Goal: Task Accomplishment & Management: Manage account settings

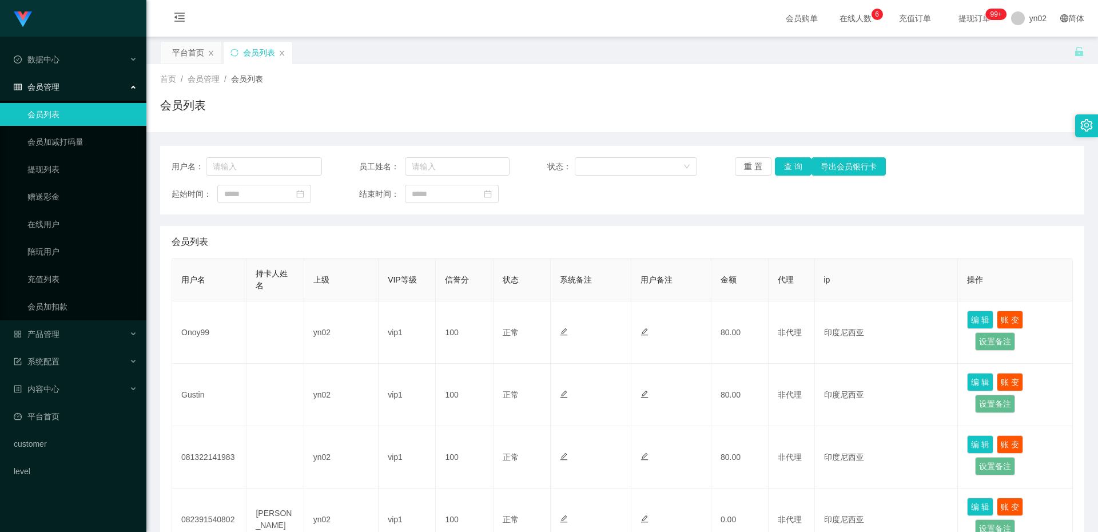
scroll to position [57, 0]
click at [211, 333] on td "089516367147" at bounding box center [209, 332] width 74 height 62
click at [217, 333] on td "089516367147" at bounding box center [209, 332] width 74 height 62
click at [48, 423] on link "平台首页" at bounding box center [75, 416] width 123 height 23
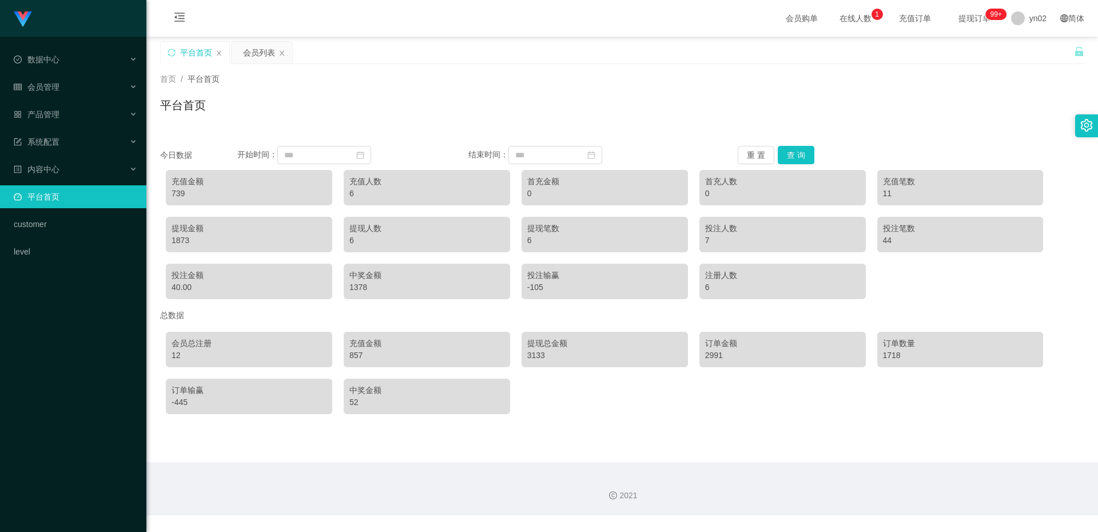
click at [91, 341] on div "Shopee工作台代理端 数据中心 会员管理 会员列表 会员加减打码量 提现列表 赠送彩金 在线用户 陪玩用户 充值列表 会员加扣款 产品管理 系统配置 内容…" at bounding box center [73, 266] width 146 height 532
click at [88, 341] on div "Shopee工作台代理端 数据中心 会员管理 会员列表 会员加减打码量 提现列表 赠送彩金 在线用户 陪玩用户 充值列表 会员加扣款 产品管理 系统配置 内容…" at bounding box center [73, 266] width 146 height 532
click at [88, 342] on div "Shopee工作台代理端 数据中心 会员管理 会员列表 会员加减打码量 提现列表 赠送彩金 在线用户 陪玩用户 充值列表 会员加扣款 产品管理 系统配置 内容…" at bounding box center [73, 266] width 146 height 532
click at [77, 365] on div "Shopee工作台代理端 数据中心 会员管理 产品管理 系统配置 内容中心 平台首页 customer level" at bounding box center [73, 266] width 146 height 532
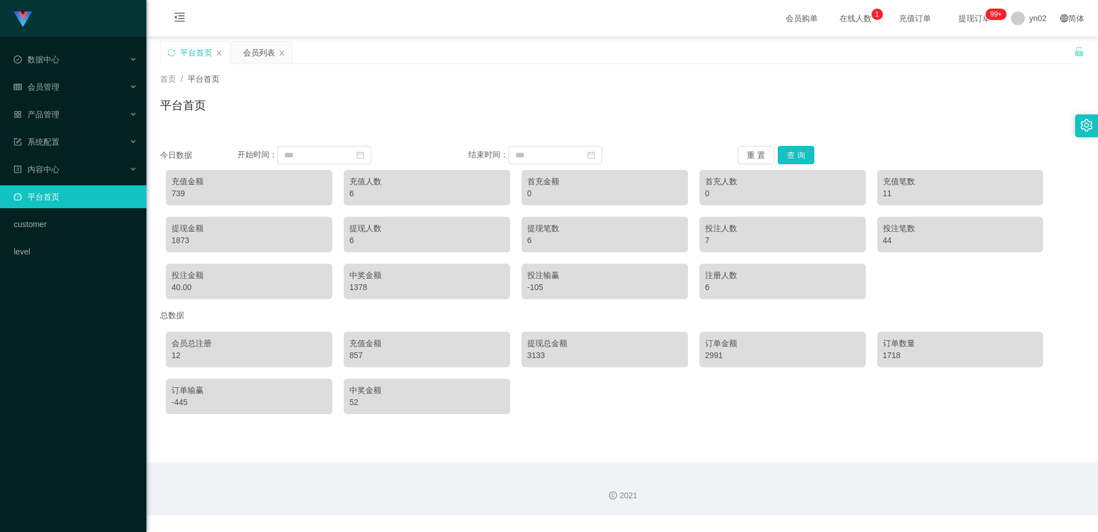
click at [77, 365] on div "Shopee工作台代理端 数据中心 会员管理 产品管理 系统配置 内容中心 平台首页 customer level" at bounding box center [73, 266] width 146 height 532
click at [77, 366] on div "Shopee工作台代理端 数据中心 会员管理 产品管理 系统配置 内容中心 平台首页 customer level" at bounding box center [73, 266] width 146 height 532
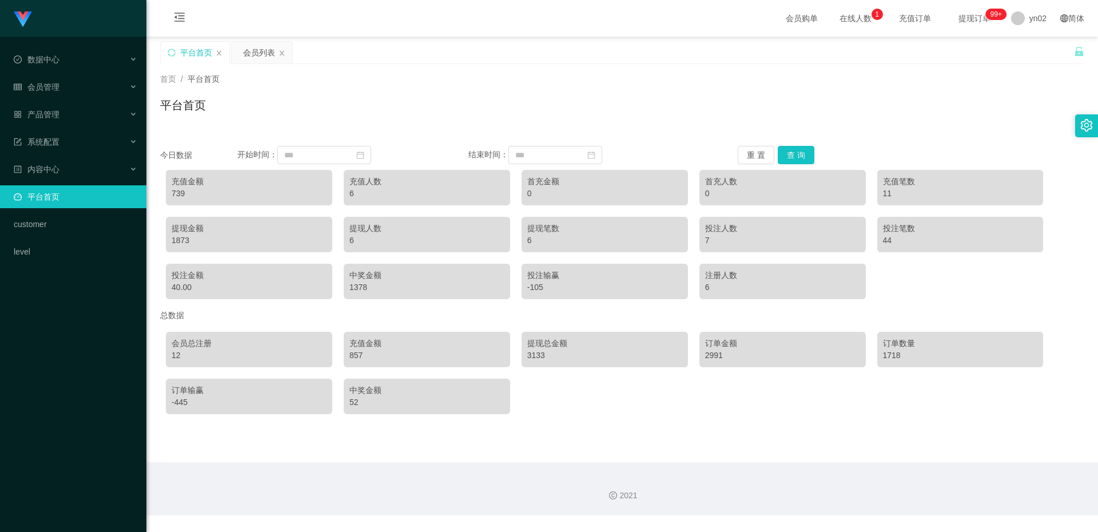
click at [77, 366] on div "Shopee工作台代理端 数据中心 会员管理 产品管理 系统配置 内容中心 平台首页 customer level" at bounding box center [73, 266] width 146 height 532
click at [78, 360] on div "Shopee工作台代理端 数据中心 会员管理 产品管理 系统配置 内容中心 平台首页 customer level" at bounding box center [73, 266] width 146 height 532
